Goal: Task Accomplishment & Management: Use online tool/utility

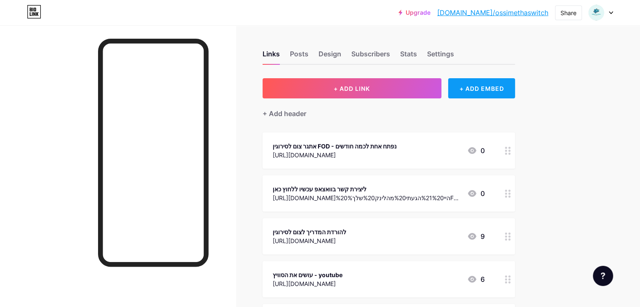
click at [515, 87] on div "+ ADD EMBED" at bounding box center [481, 88] width 67 height 20
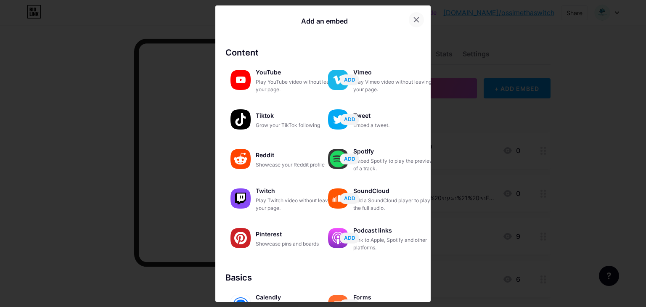
click at [409, 16] on div at bounding box center [416, 19] width 15 height 15
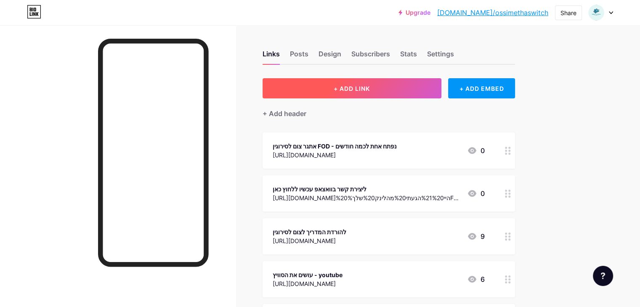
click at [370, 90] on span "+ ADD LINK" at bounding box center [351, 88] width 36 height 7
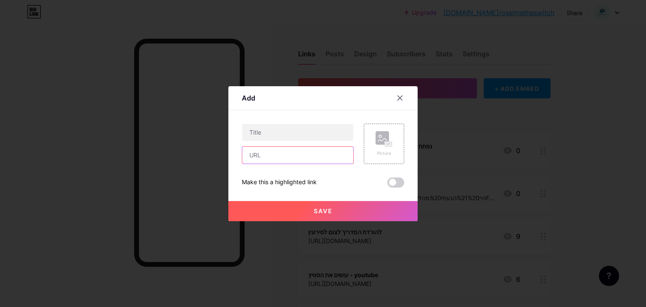
click at [294, 157] on input "text" at bounding box center [297, 155] width 111 height 17
paste input "[URL][DOMAIN_NAME]"
type input "[URL][DOMAIN_NAME]"
click at [283, 136] on input "text" at bounding box center [297, 132] width 111 height 17
type input "הרשמה לתהליך שלך!"
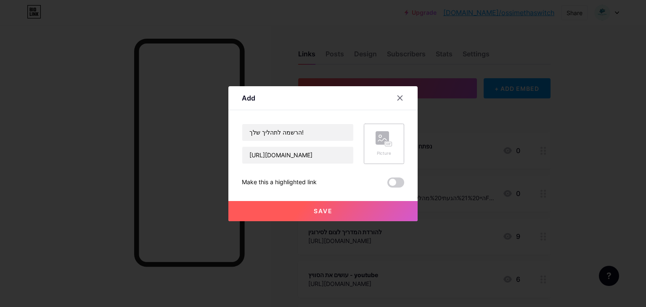
click at [390, 142] on rect at bounding box center [388, 144] width 7 height 4
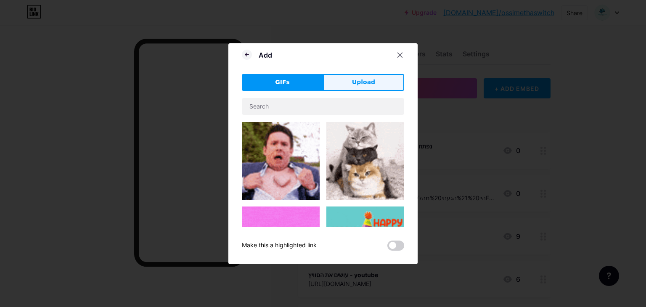
click at [364, 80] on span "Upload" at bounding box center [363, 82] width 23 height 9
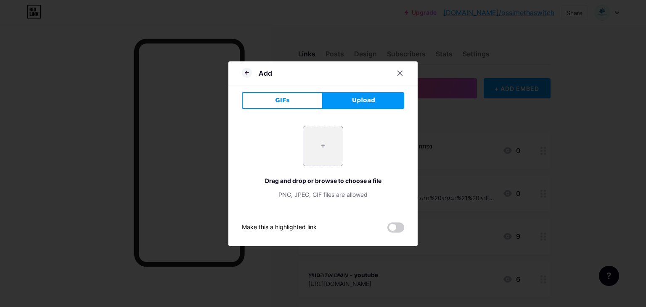
click at [325, 145] on input "file" at bounding box center [323, 146] width 40 height 40
type input "C:\fakepath\1.png"
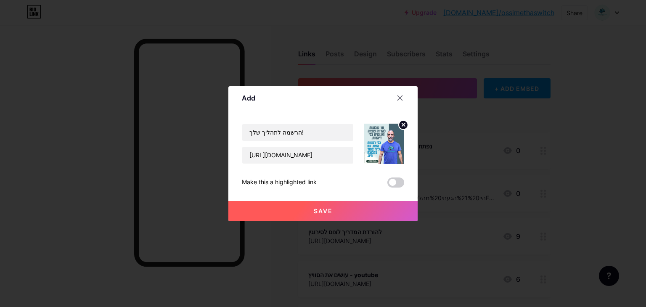
click at [394, 181] on span at bounding box center [395, 182] width 17 height 10
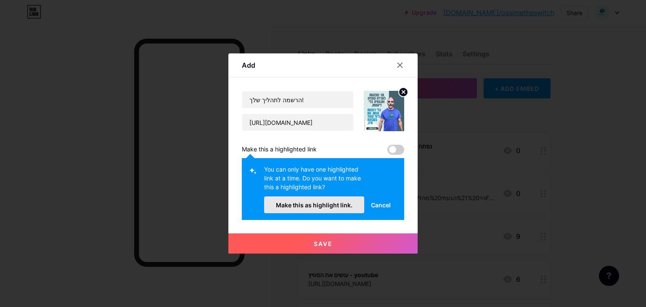
click at [298, 205] on span "Make this as highlight link." at bounding box center [314, 204] width 77 height 7
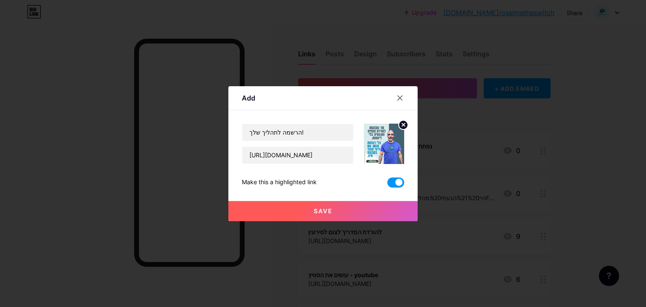
click at [314, 211] on span "Save" at bounding box center [323, 210] width 19 height 7
